Goal: Information Seeking & Learning: Learn about a topic

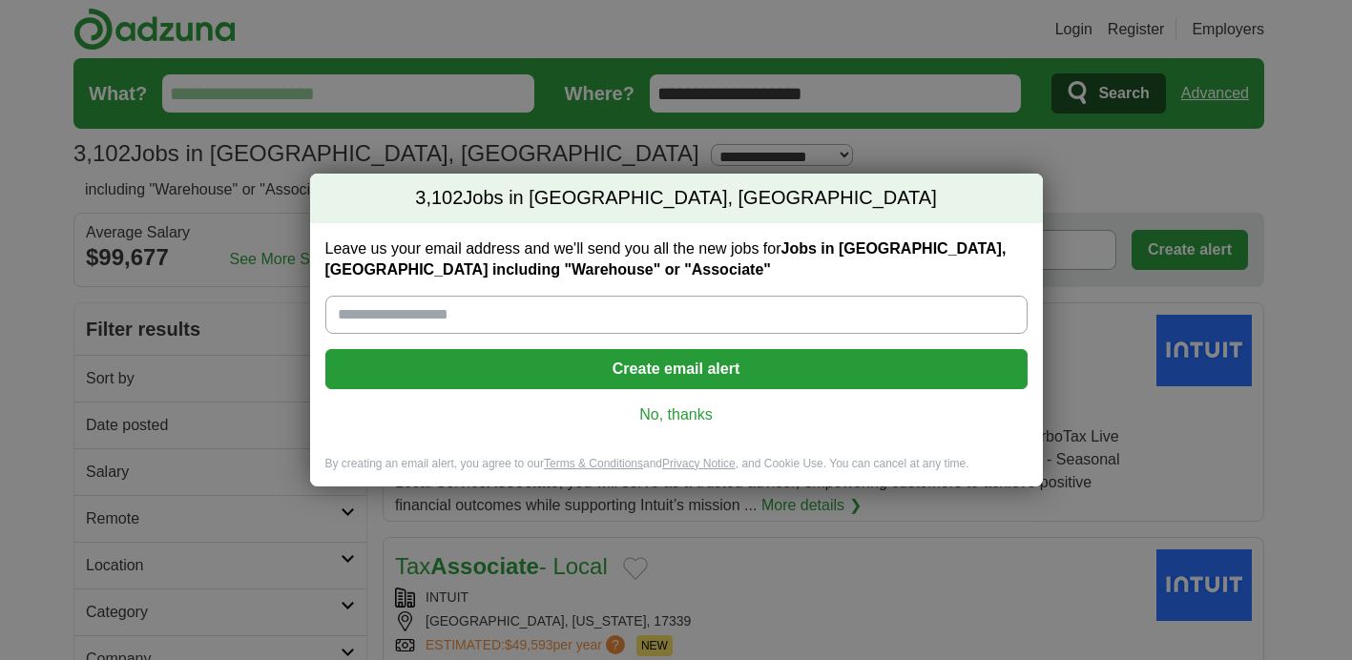
click at [693, 411] on link "No, thanks" at bounding box center [677, 414] width 672 height 21
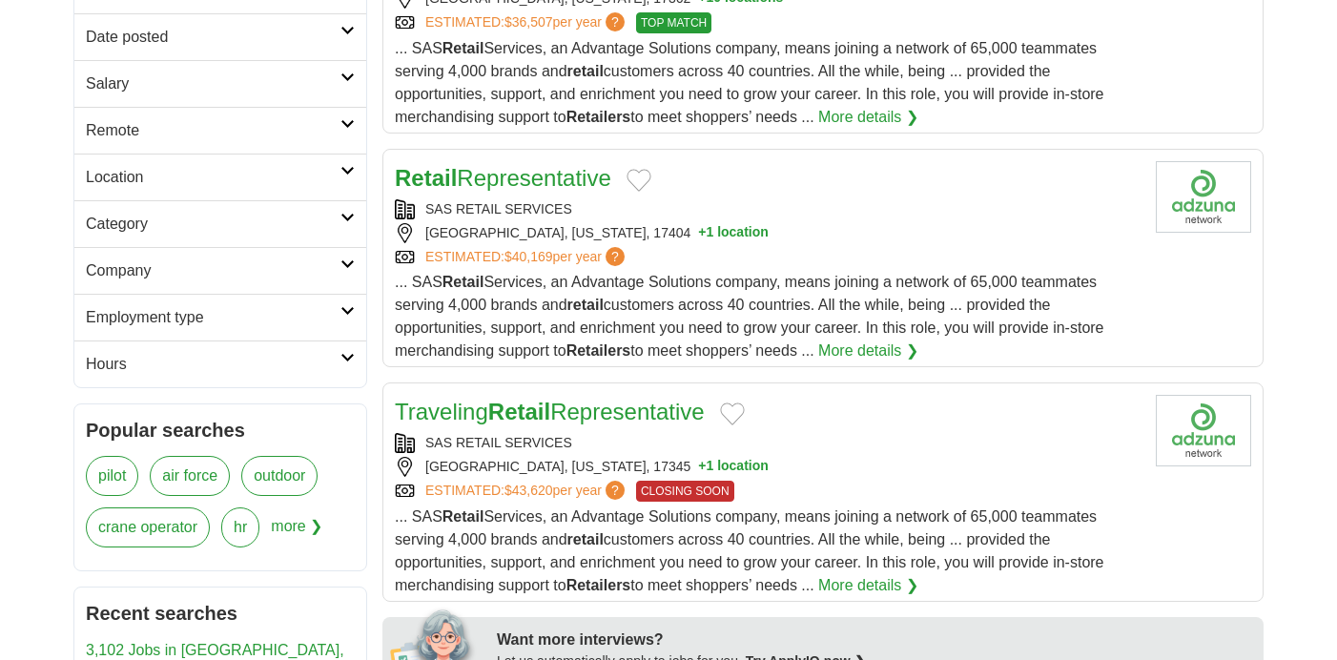
scroll to position [391, 0]
